Goal: Task Accomplishment & Management: Manage account settings

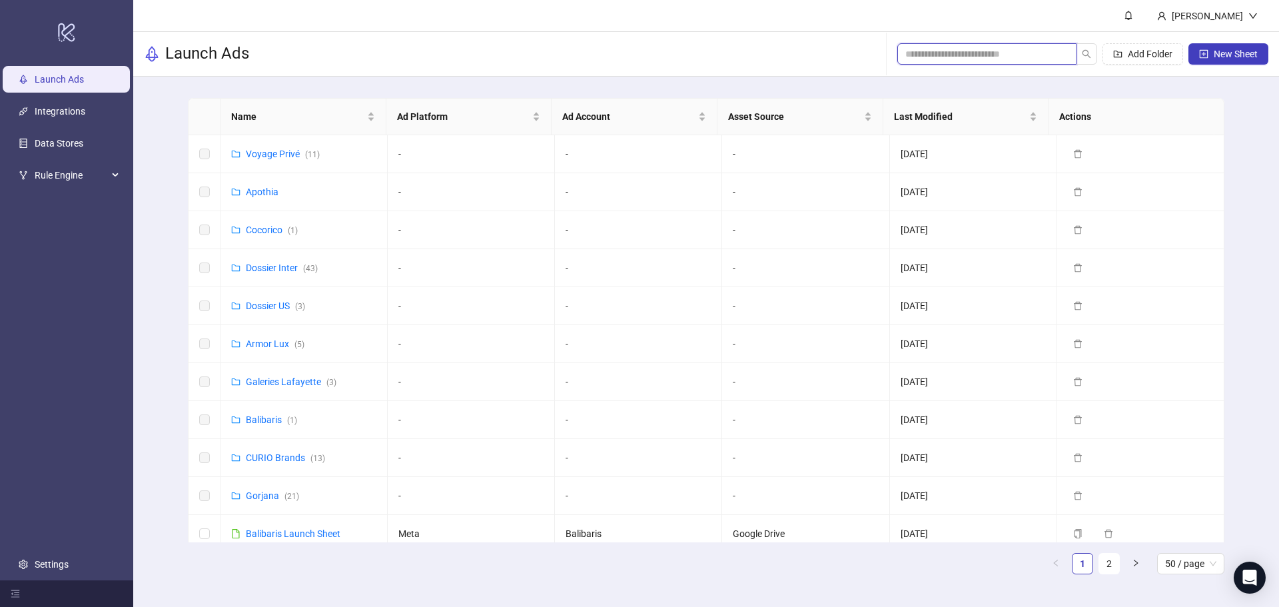
click at [972, 55] on input "search" at bounding box center [981, 54] width 153 height 15
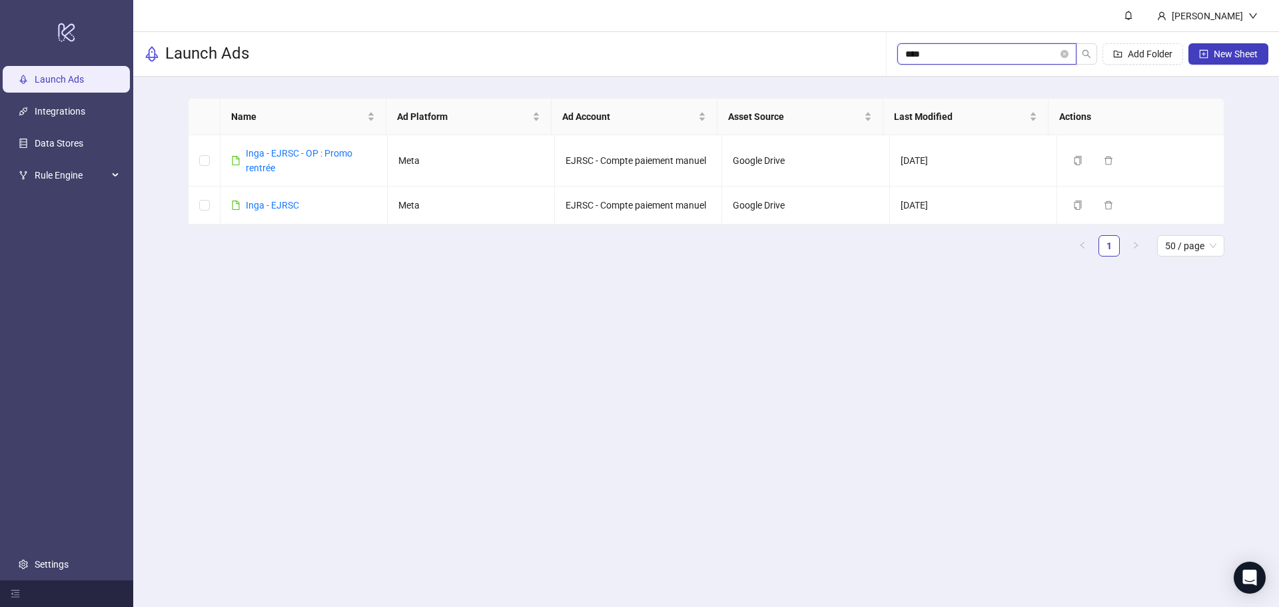
type input "****"
click at [279, 203] on link "Inga - EJRSC" at bounding box center [272, 205] width 53 height 11
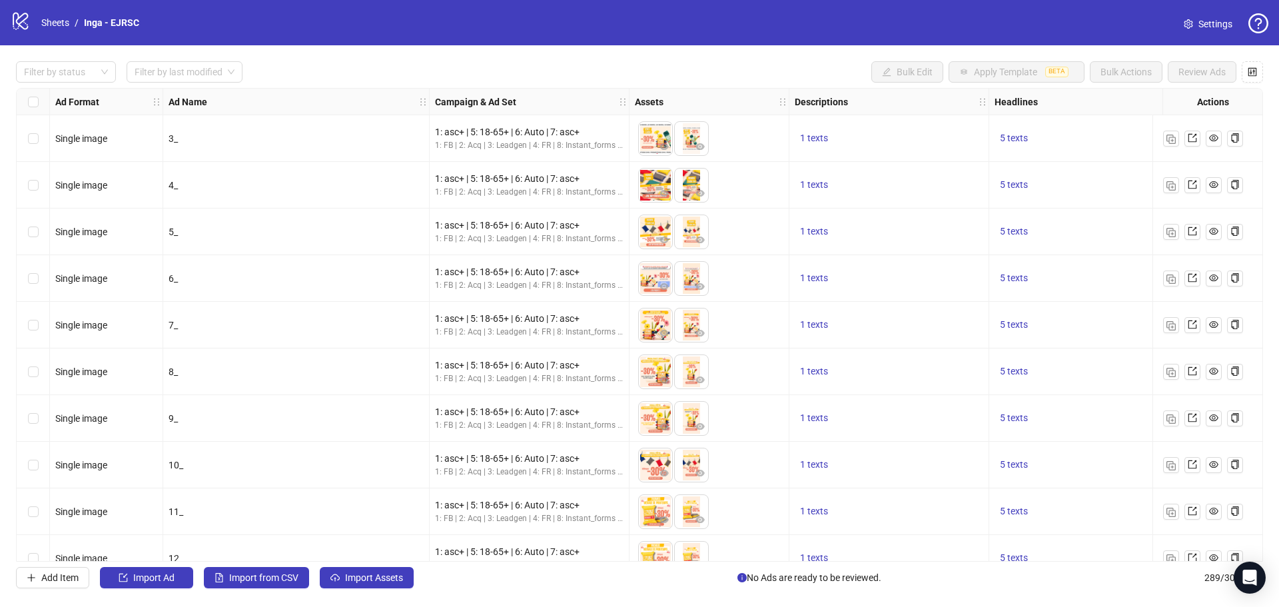
click at [1220, 21] on span "Settings" at bounding box center [1216, 24] width 34 height 15
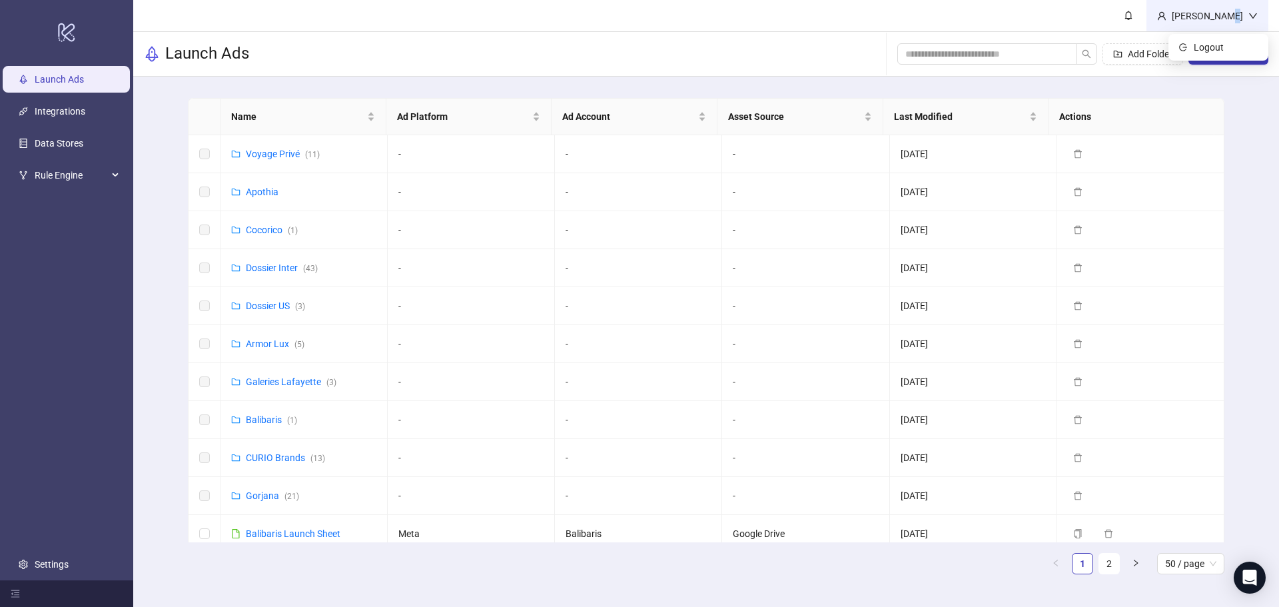
click at [1232, 19] on div "[PERSON_NAME]" at bounding box center [1208, 16] width 82 height 15
click at [1253, 14] on icon "down" at bounding box center [1253, 15] width 9 height 9
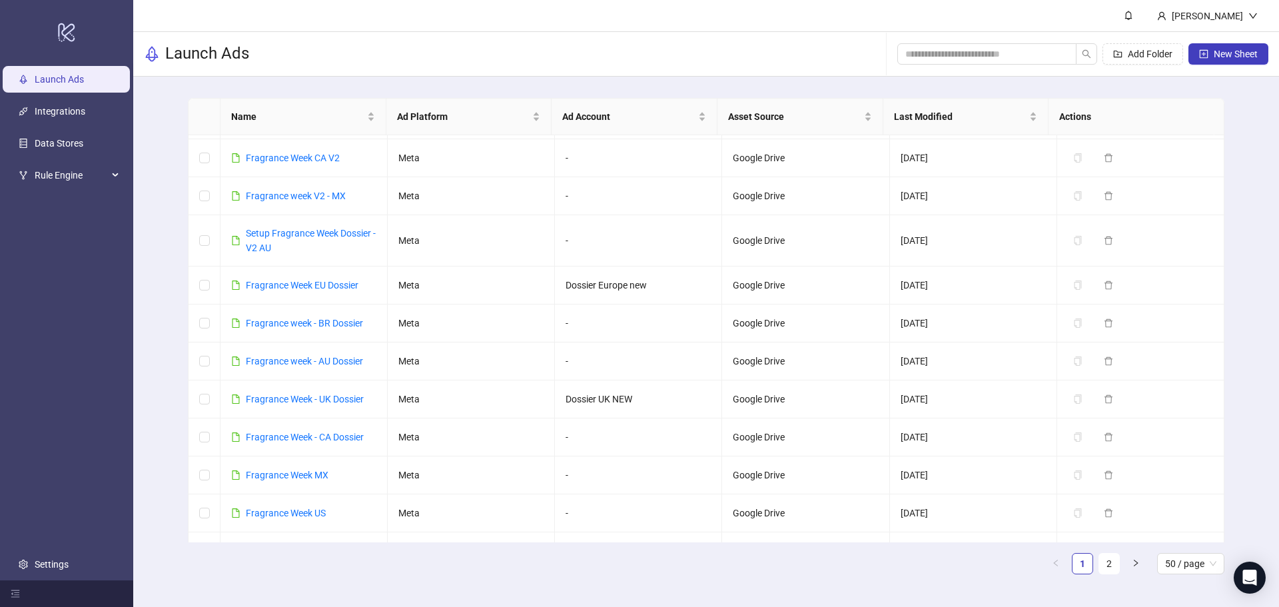
scroll to position [1545, 0]
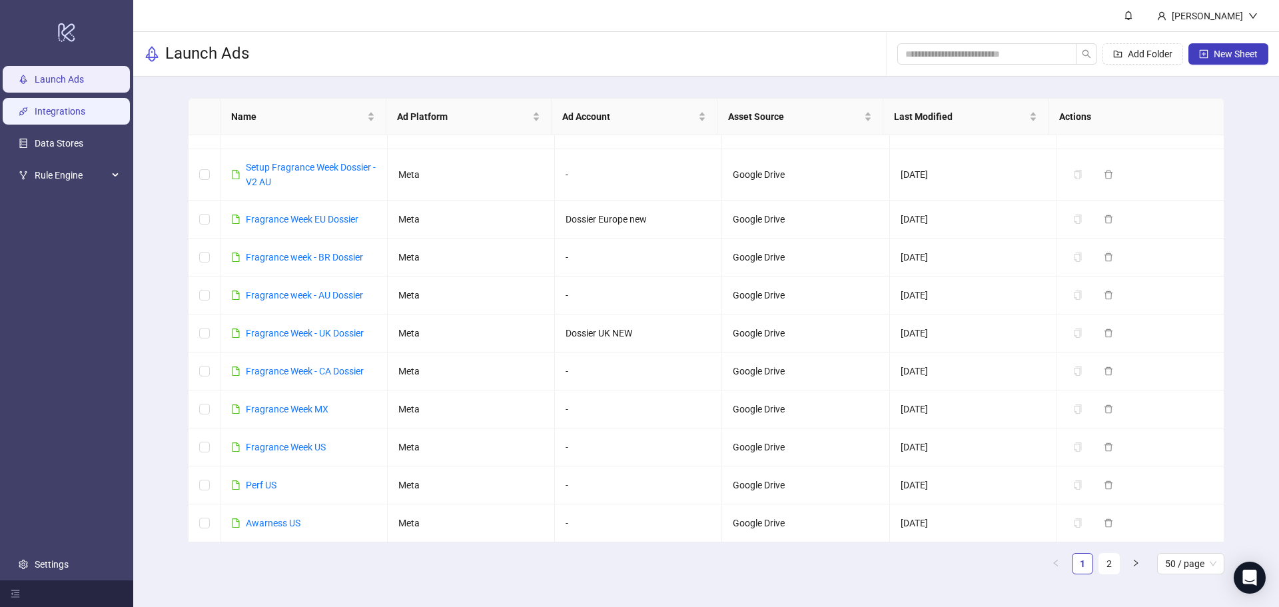
click at [77, 106] on link "Integrations" at bounding box center [60, 111] width 51 height 11
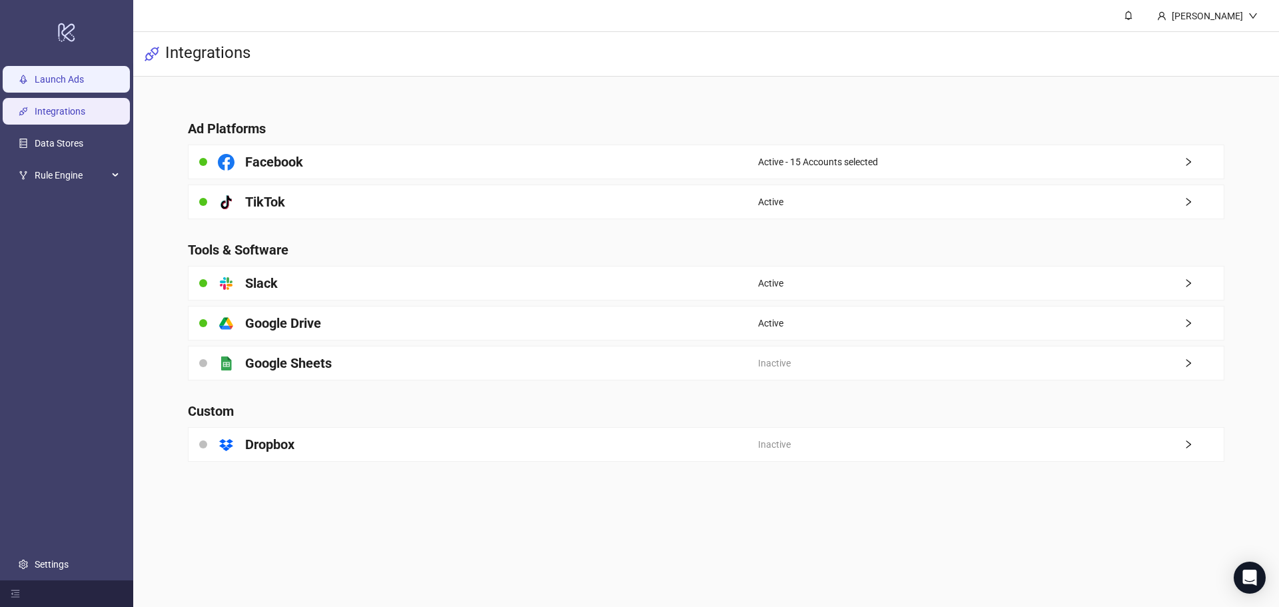
click at [67, 74] on link "Launch Ads" at bounding box center [59, 79] width 49 height 11
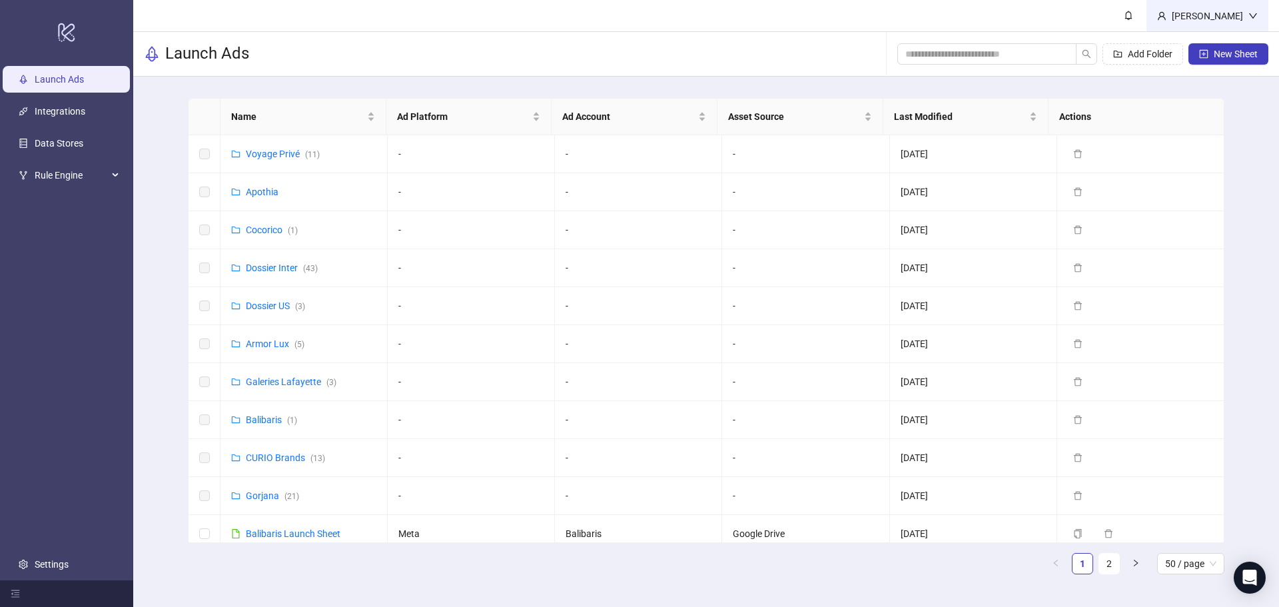
click at [1209, 23] on div "[PERSON_NAME]" at bounding box center [1208, 15] width 122 height 31
click at [174, 442] on div "Name Ad Platform Ad Account Asset Source Last Modified Actions Voyage Privé ( 1…" at bounding box center [706, 342] width 1146 height 530
click at [59, 567] on link "Settings" at bounding box center [52, 564] width 34 height 11
